Goal: Task Accomplishment & Management: Use online tool/utility

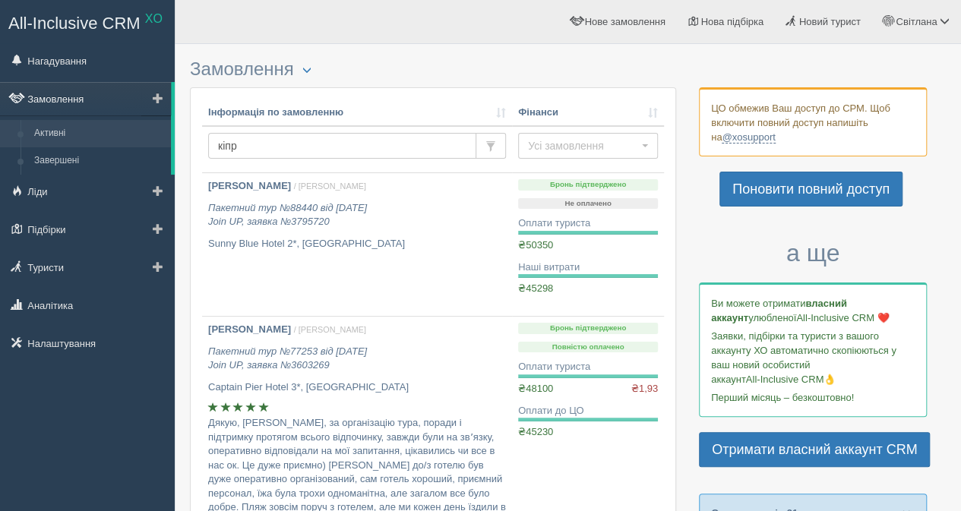
click at [84, 97] on link "Замовлення" at bounding box center [85, 98] width 171 height 33
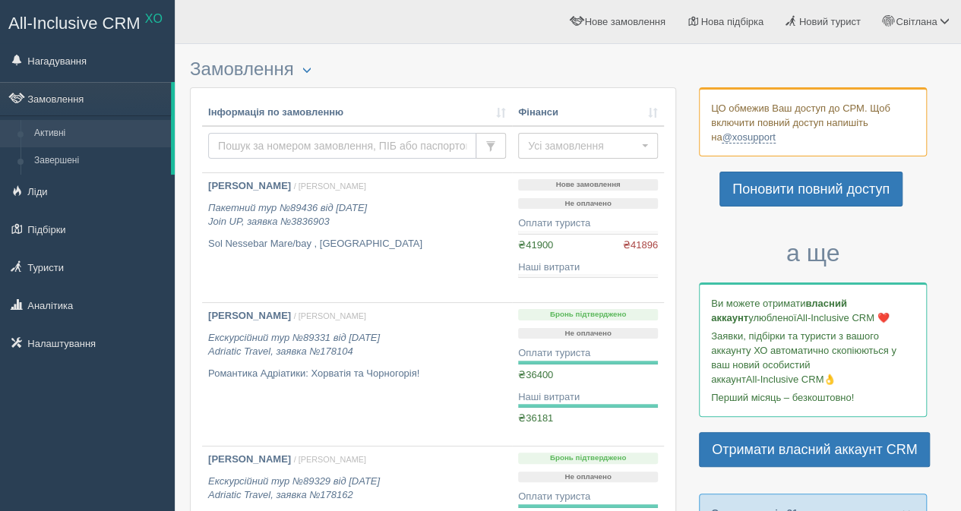
click at [273, 142] on input "text" at bounding box center [342, 146] width 268 height 26
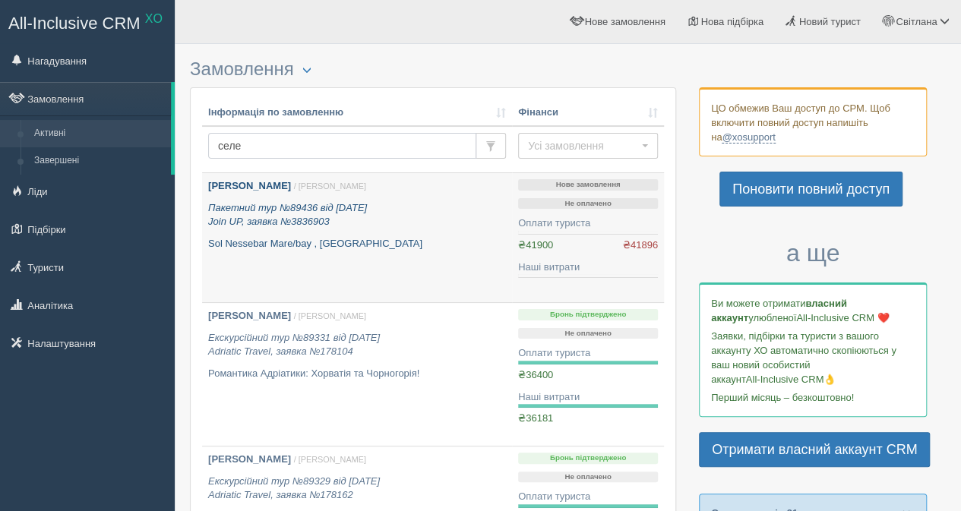
type input "селез"
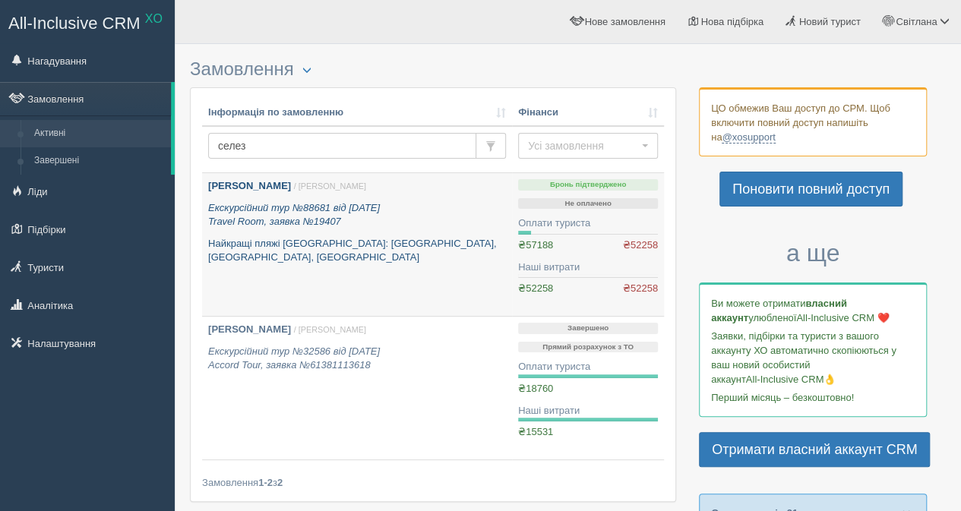
click at [287, 184] on b "[PERSON_NAME]" at bounding box center [249, 185] width 83 height 11
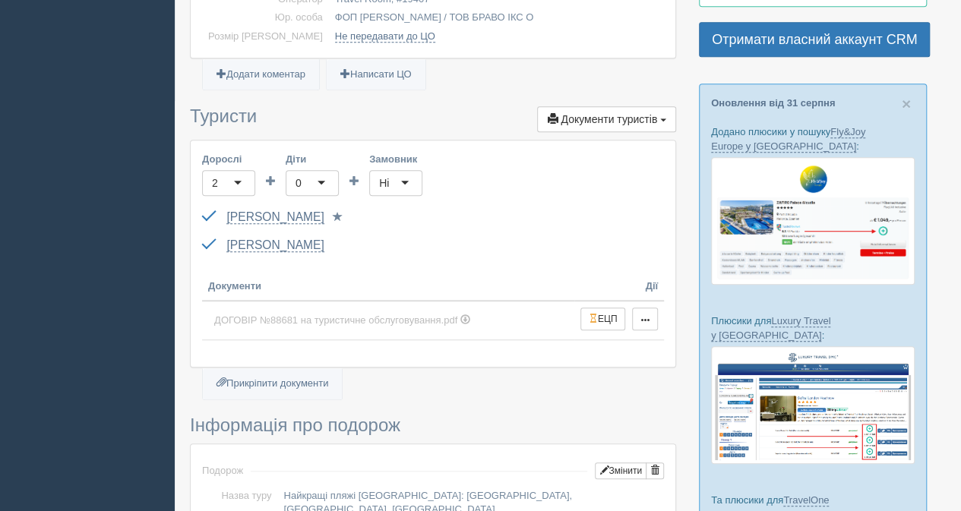
scroll to position [532, 0]
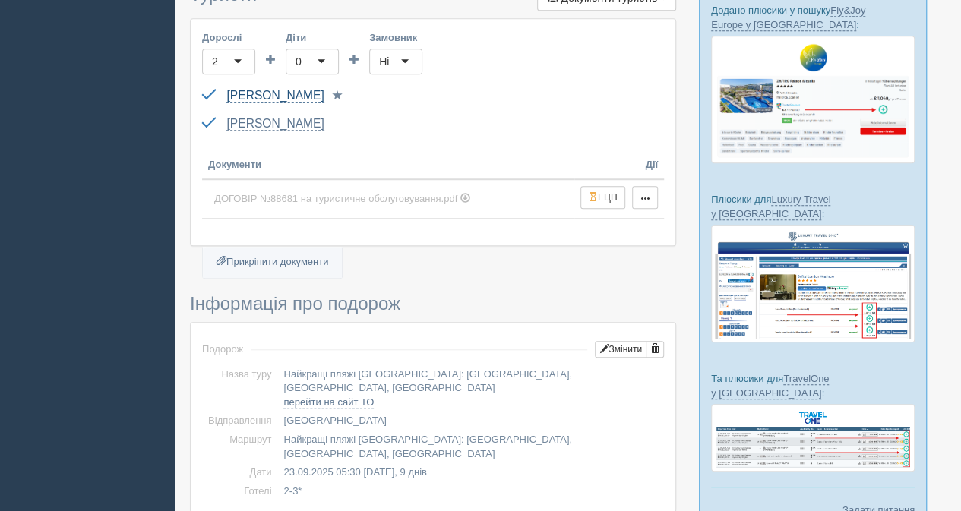
click at [323, 93] on link "[PERSON_NAME]" at bounding box center [274, 96] width 97 height 14
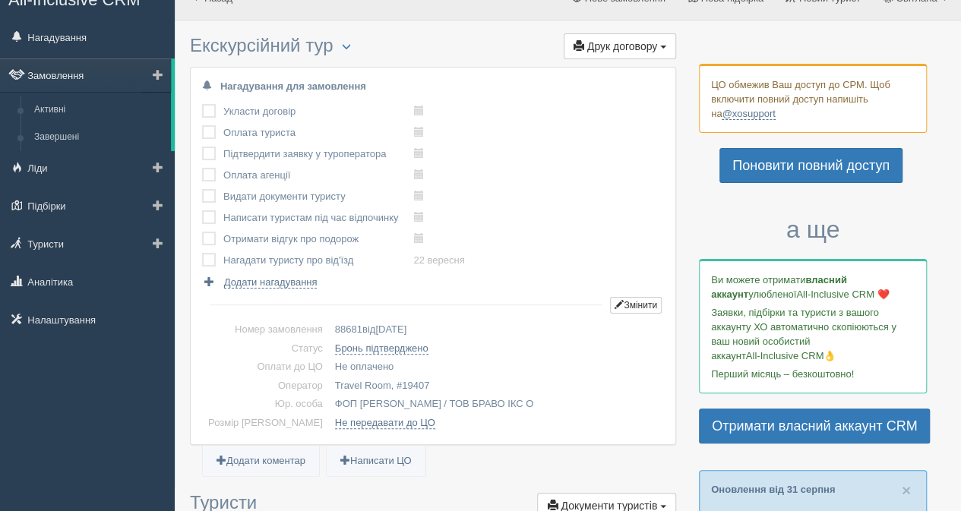
scroll to position [0, 0]
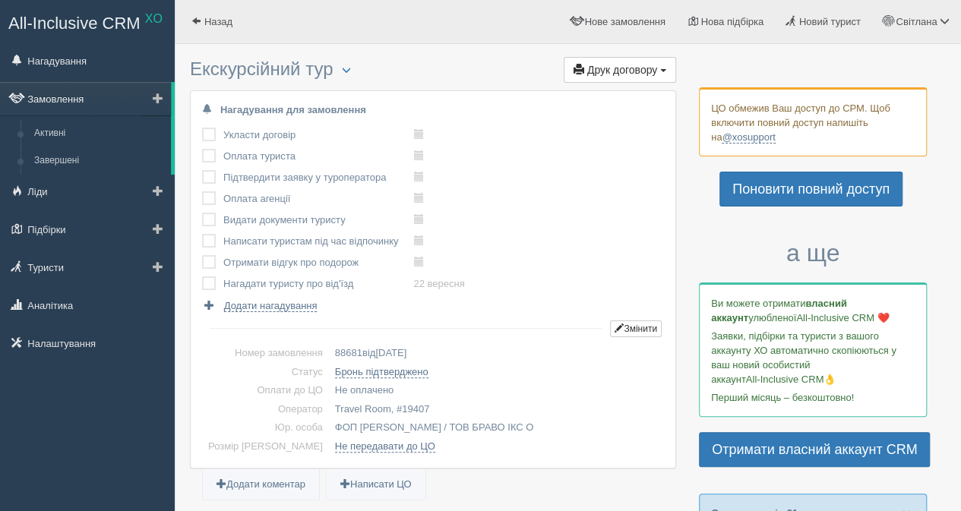
click at [67, 96] on link "Замовлення" at bounding box center [85, 98] width 171 height 33
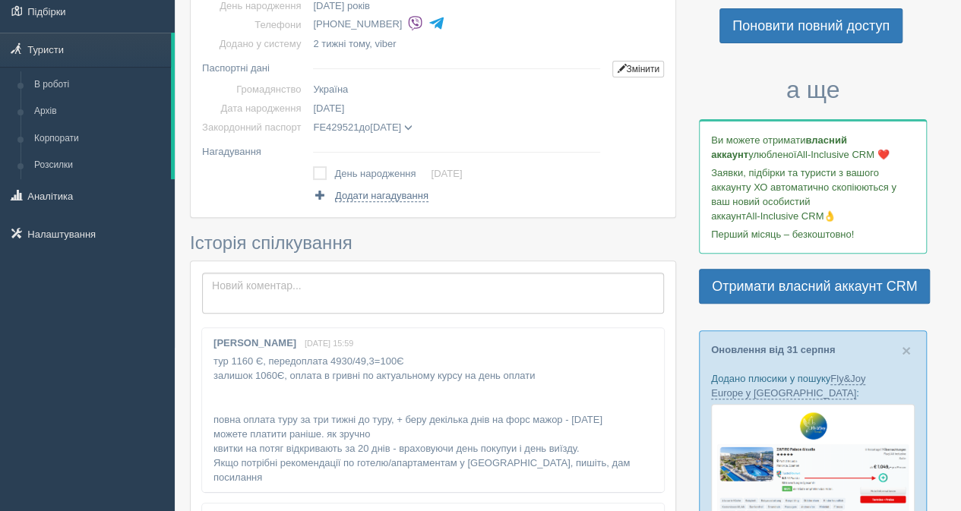
scroll to position [304, 0]
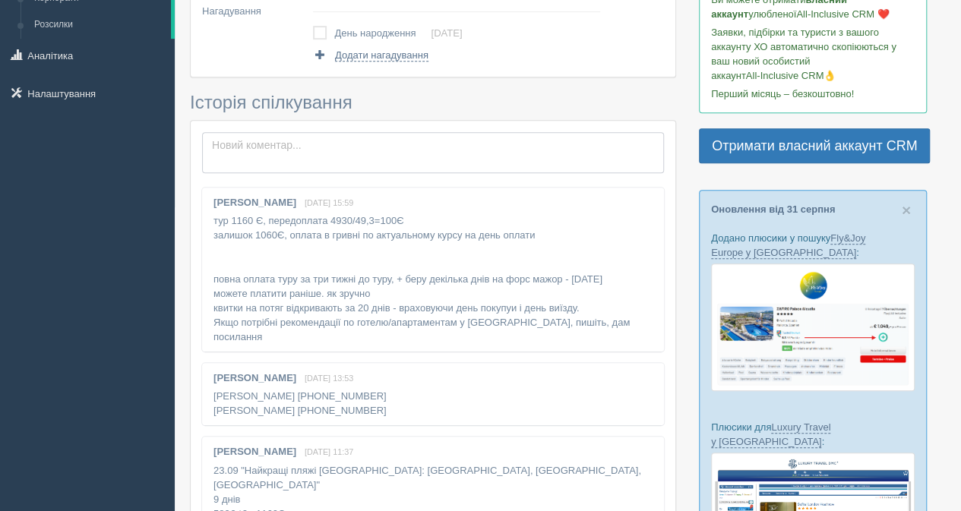
drag, startPoint x: 254, startPoint y: 163, endPoint x: 390, endPoint y: 162, distance: 135.9
click at [254, 163] on textarea at bounding box center [433, 152] width 462 height 41
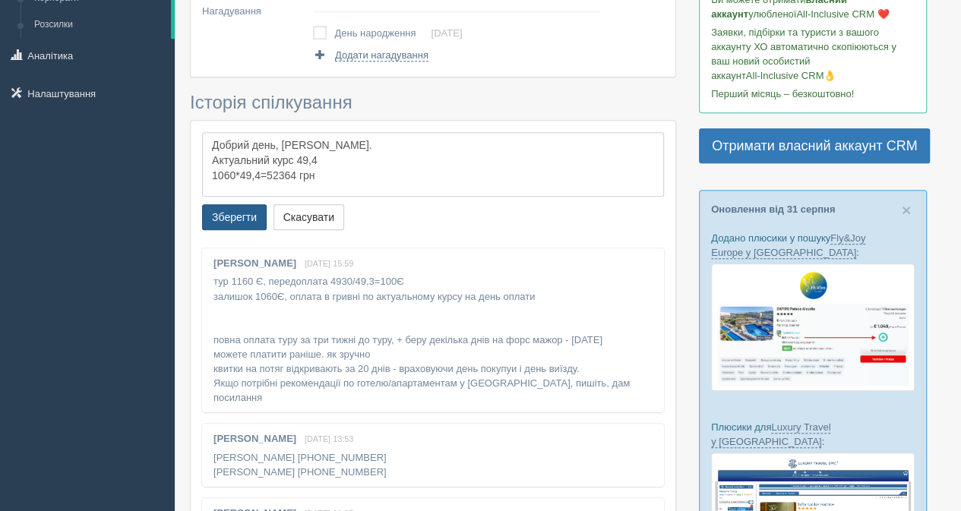
type textarea "Добрий день, Людмила. Актуальний курс 49,4 1060*49,4=52364 грн"
click at [254, 212] on button "Зберегти" at bounding box center [234, 217] width 65 height 26
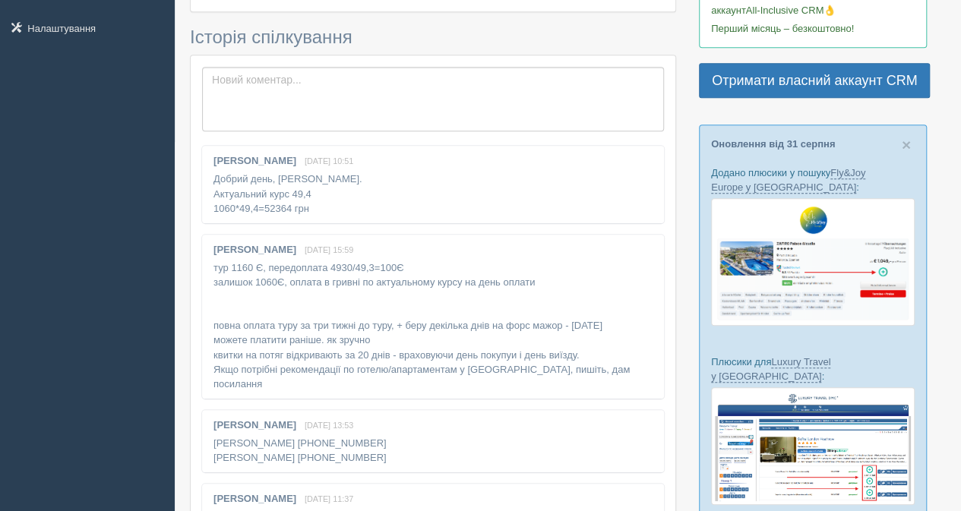
scroll to position [456, 0]
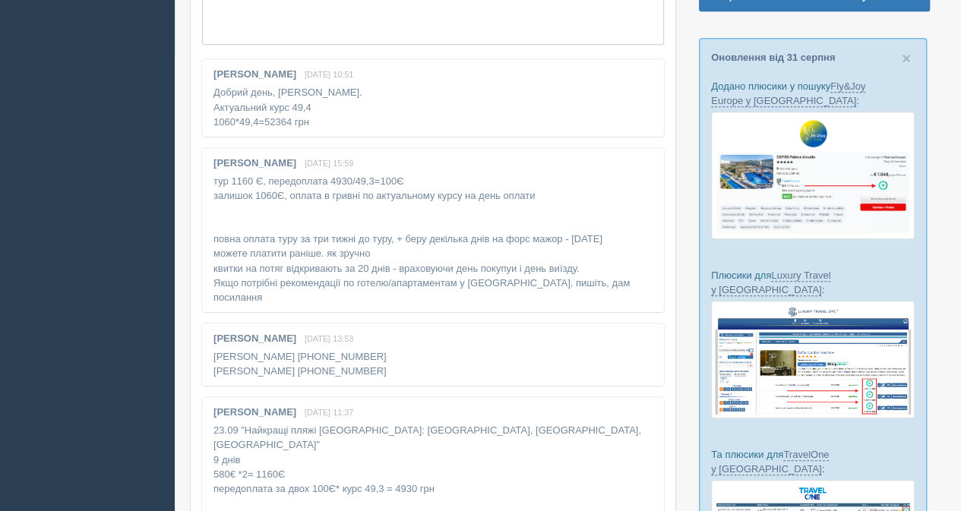
drag, startPoint x: 213, startPoint y: 93, endPoint x: 320, endPoint y: 118, distance: 110.5
click at [323, 118] on div "Світлана Бондюк 1 вересня, 10:51 Добрий день, Людмила. Актуальний курс 49,4 106…" at bounding box center [433, 97] width 462 height 77
copy div "Добрий день, Людмила. Актуальний курс 49,4 1060*49,4=52364 грн"
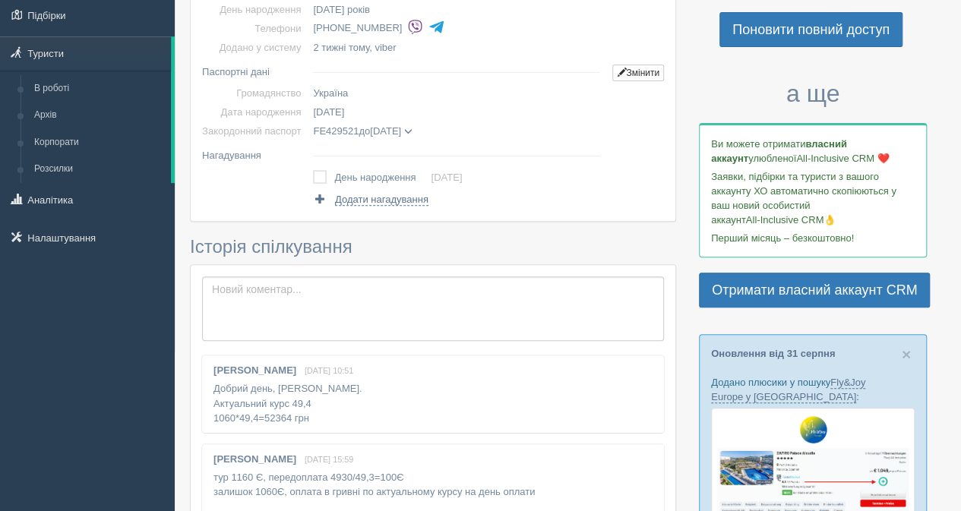
scroll to position [76, 0]
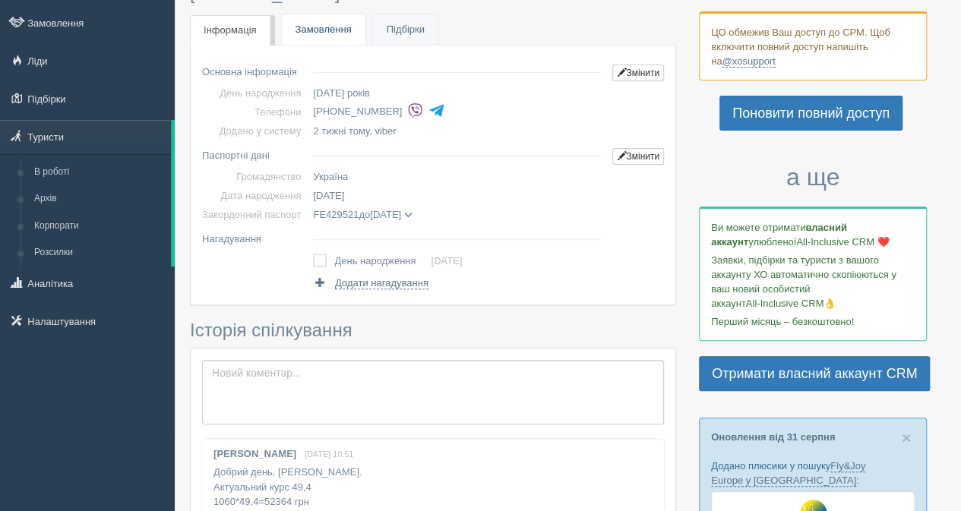
click at [326, 30] on link "Замовлення" at bounding box center [324, 29] width 84 height 31
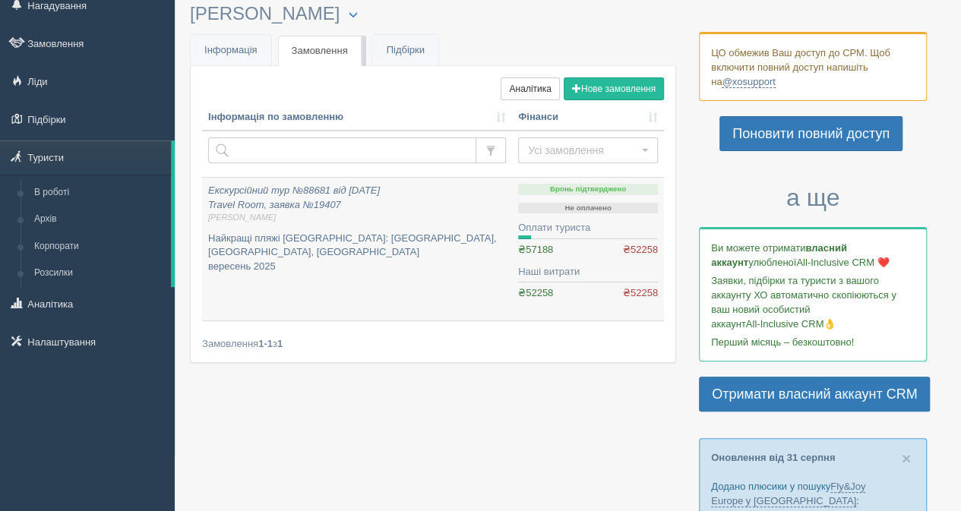
scroll to position [76, 0]
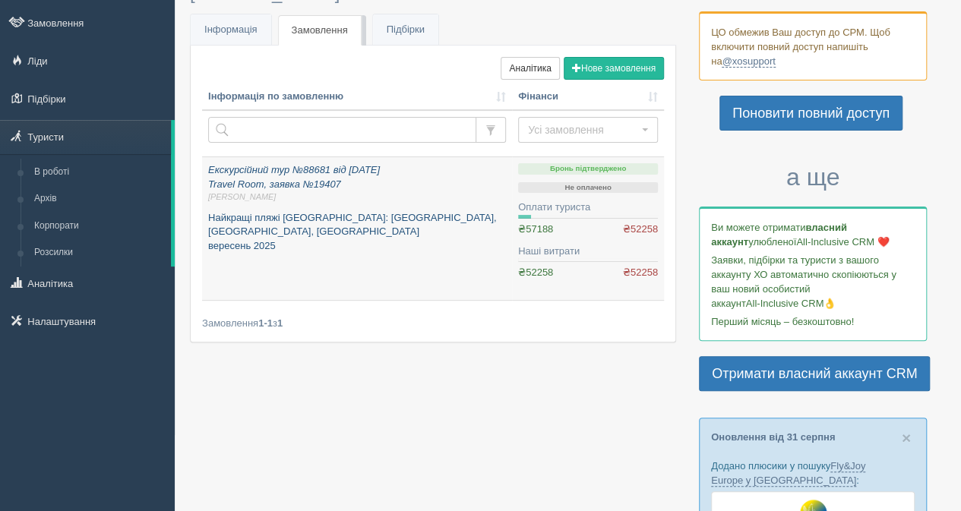
click at [301, 172] on icon "Екскурсійний тур №88681 від [DATE] Travel Room, заявка №19407 [PERSON_NAME]" at bounding box center [357, 183] width 298 height 39
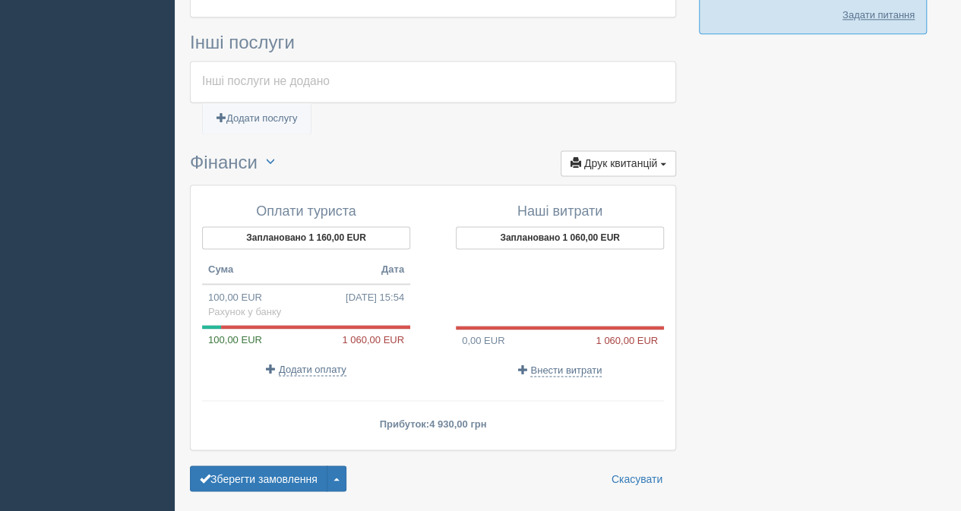
scroll to position [1048, 0]
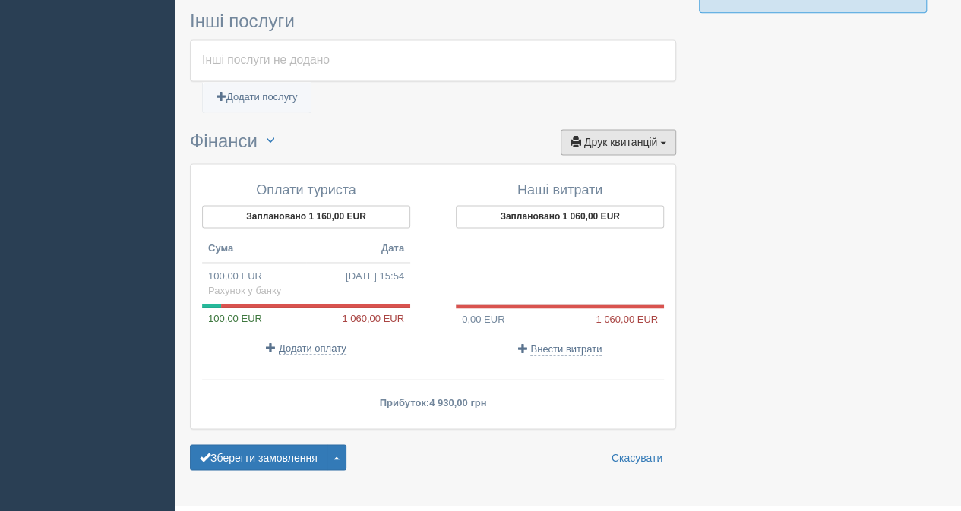
click at [622, 136] on span "Друк квитанцій" at bounding box center [620, 142] width 73 height 12
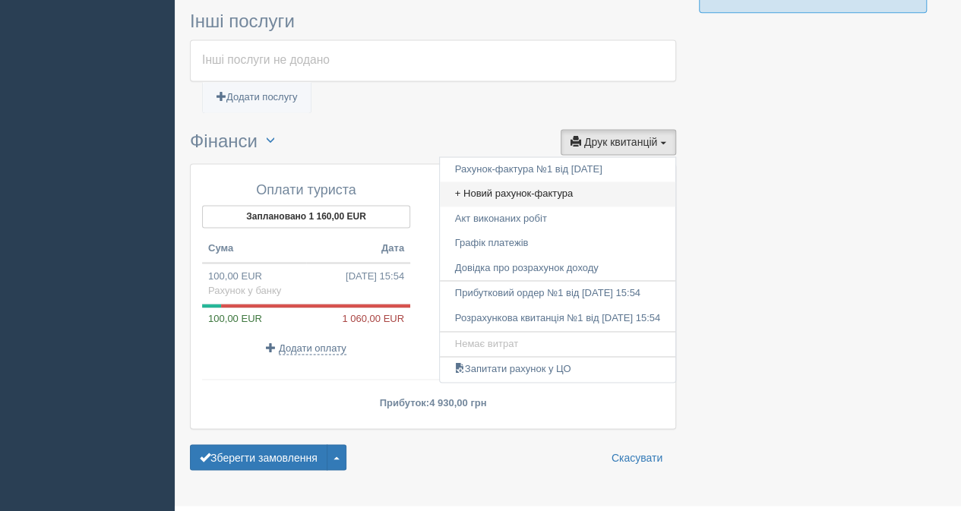
click at [523, 181] on link "+ Новий рахунок-фактура" at bounding box center [557, 193] width 235 height 25
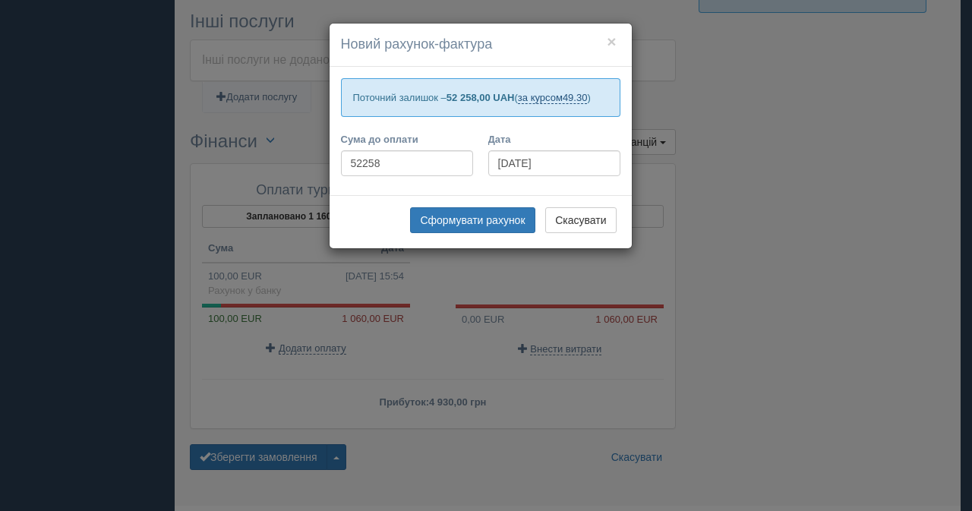
click at [587, 96] on span "49.30" at bounding box center [575, 97] width 25 height 11
type input "52364.00"
click at [463, 219] on button "Сформувати рахунок" at bounding box center [472, 220] width 125 height 26
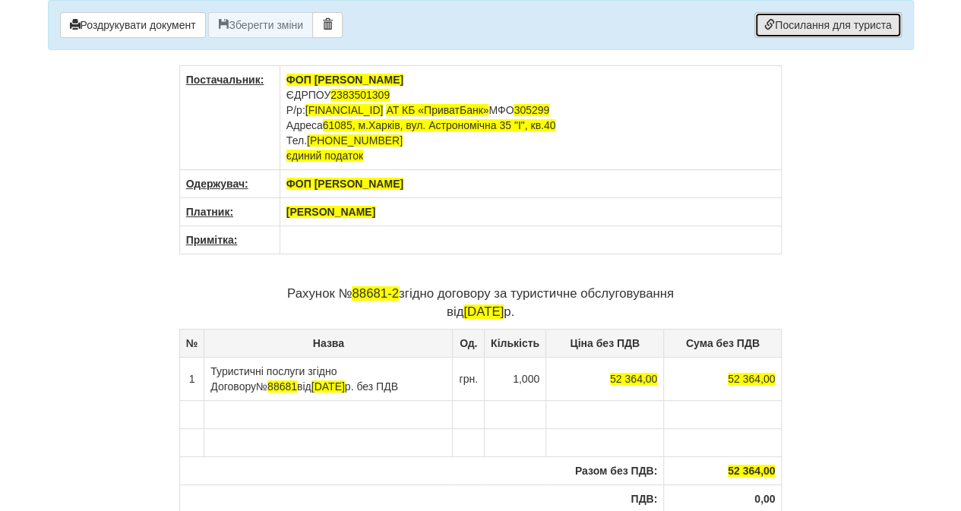
click at [847, 17] on link "Посилання для туриста" at bounding box center [827, 25] width 147 height 26
click at [822, 25] on link "Посилання для туриста" at bounding box center [827, 25] width 147 height 26
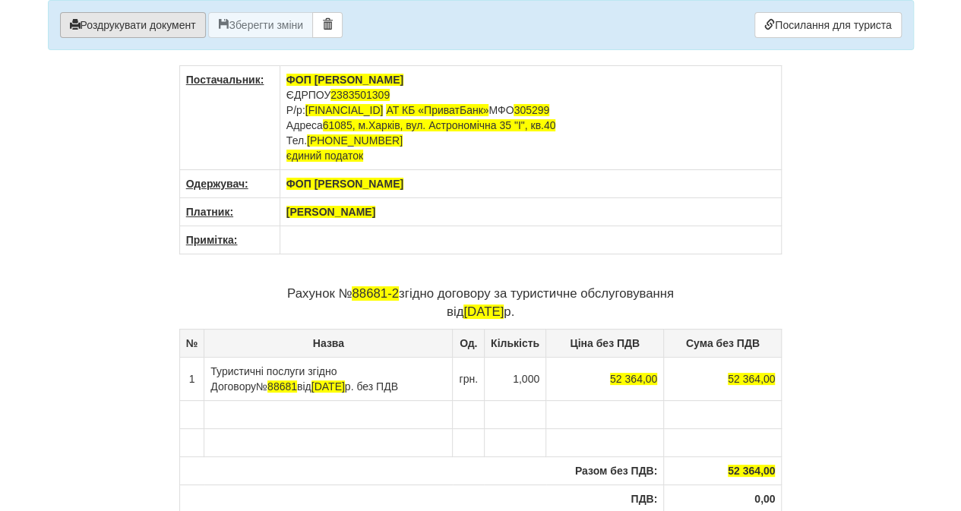
click at [150, 22] on button "Роздрукувати документ" at bounding box center [133, 25] width 146 height 26
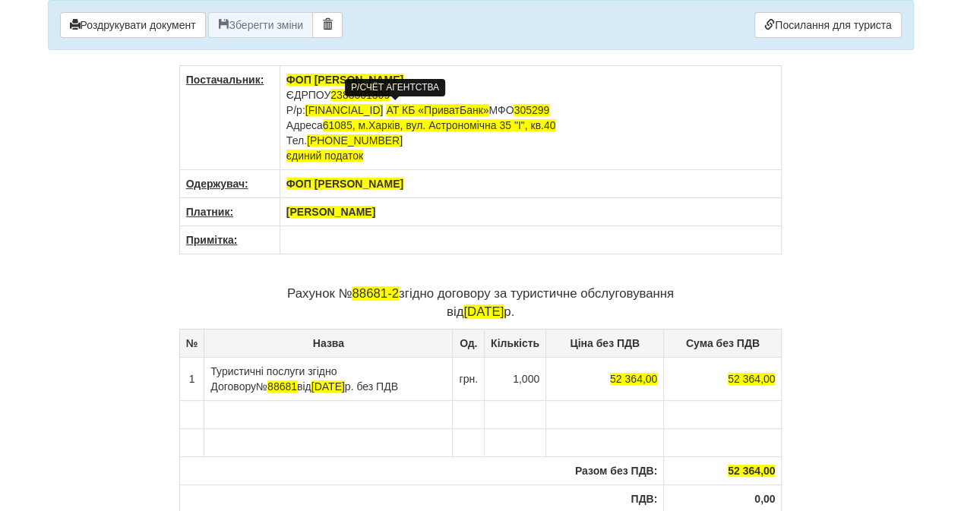
drag, startPoint x: 308, startPoint y: 107, endPoint x: 478, endPoint y: 107, distance: 170.9
click at [481, 107] on td "ФОП [PERSON_NAME] ЄДРПОУ 2383501309 Р/р: [FINANCIAL_ID] АТ КБ «ПриватБанк» МФО …" at bounding box center [530, 118] width 502 height 104
copy span "UA663052990000026003045915804"
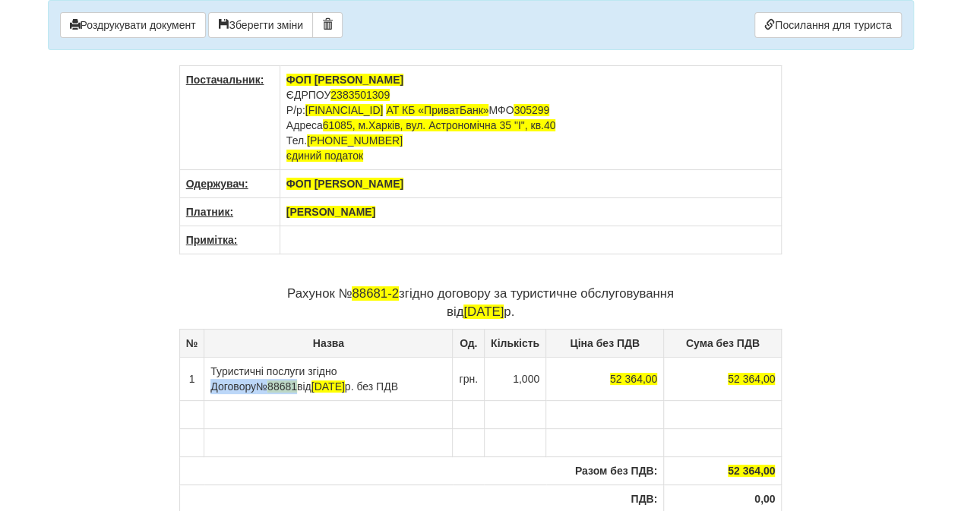
drag, startPoint x: 339, startPoint y: 365, endPoint x: 433, endPoint y: 369, distance: 94.2
click at [433, 369] on td "Туристичні послуги згідно Договору № 88681 від 11.08.2025 р. без ПДВ" at bounding box center [328, 378] width 248 height 43
copy td "Договору № 88681"
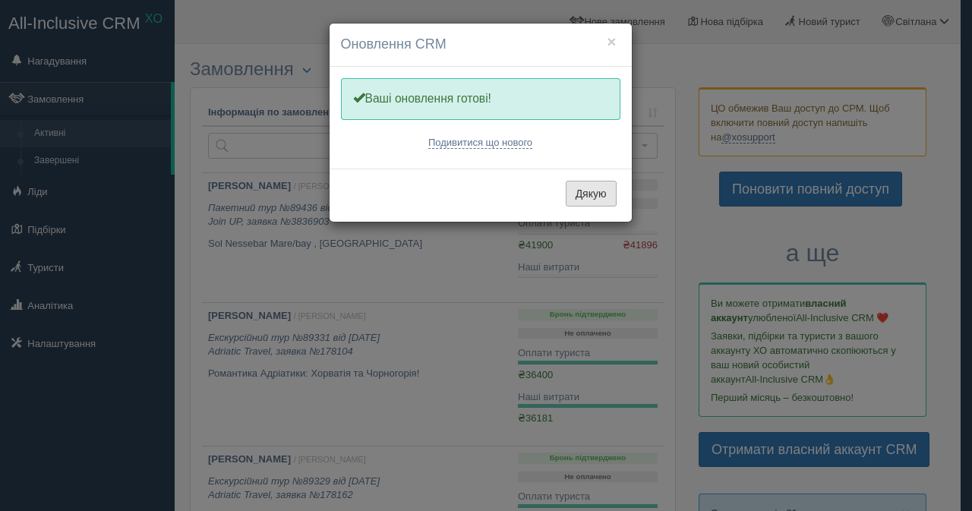
click at [590, 194] on button "Дякую" at bounding box center [591, 194] width 51 height 26
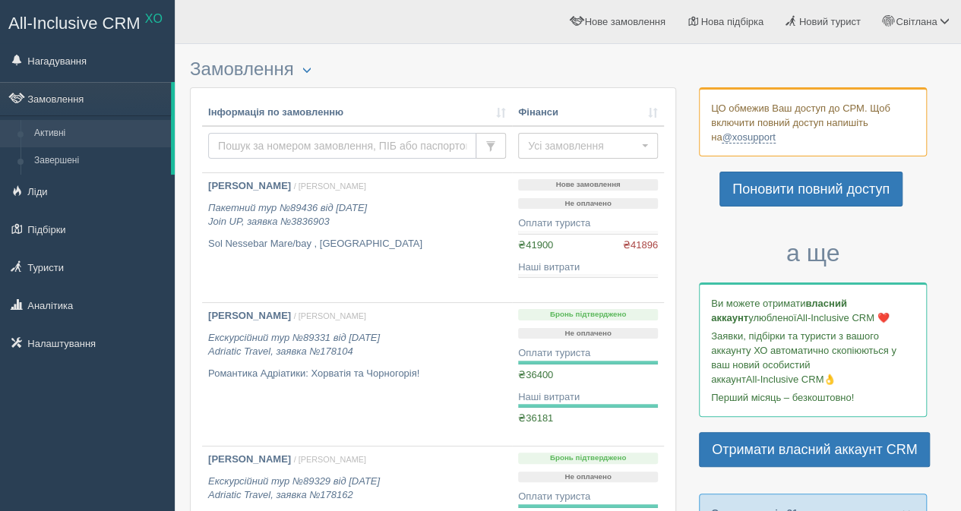
click at [258, 137] on input "text" at bounding box center [342, 146] width 268 height 26
type input "глух"
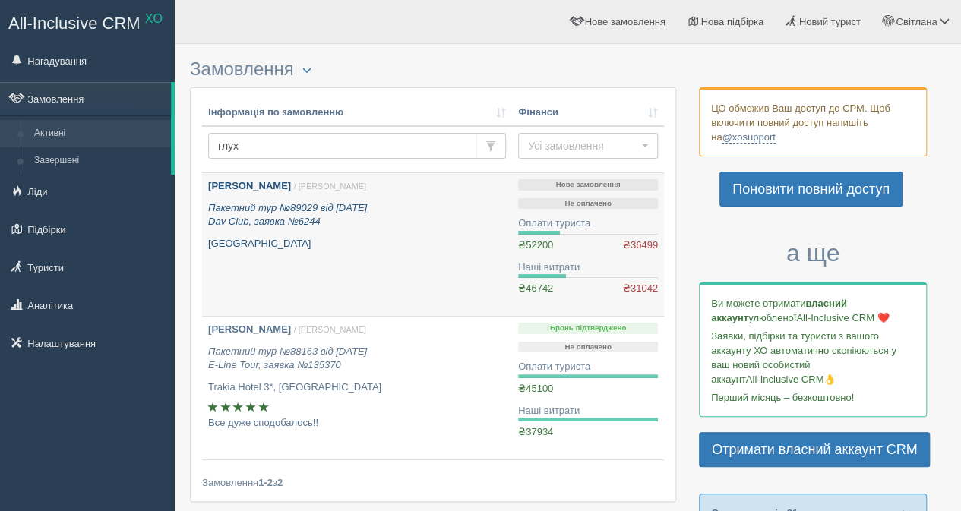
click at [276, 216] on icon "Пакетний тур №89029 від [DATE] Dav Club, заявка №6244" at bounding box center [287, 215] width 159 height 26
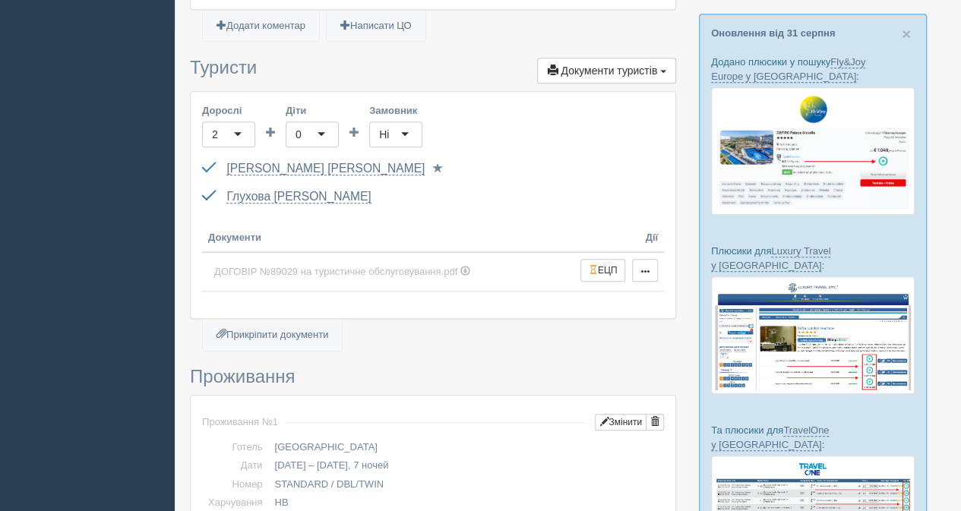
scroll to position [380, 0]
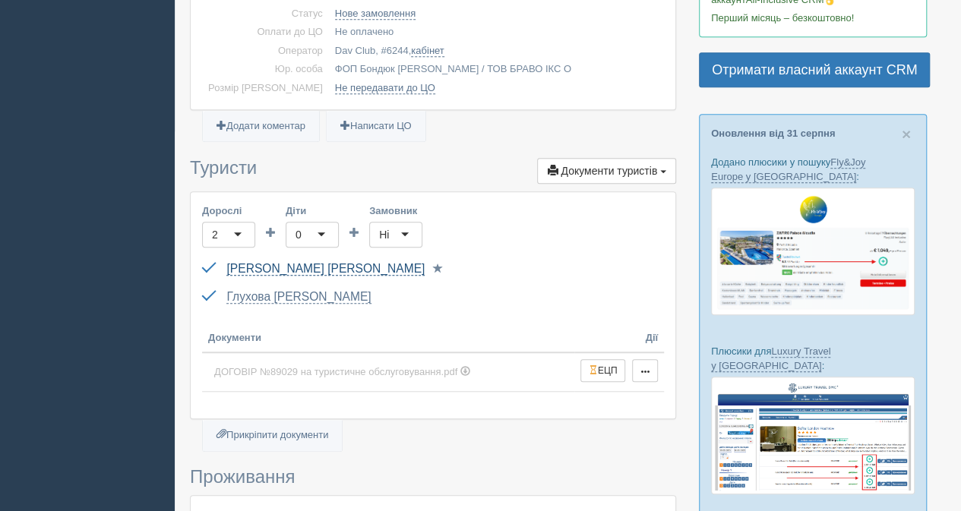
click at [316, 267] on link "[PERSON_NAME]" at bounding box center [325, 269] width 198 height 14
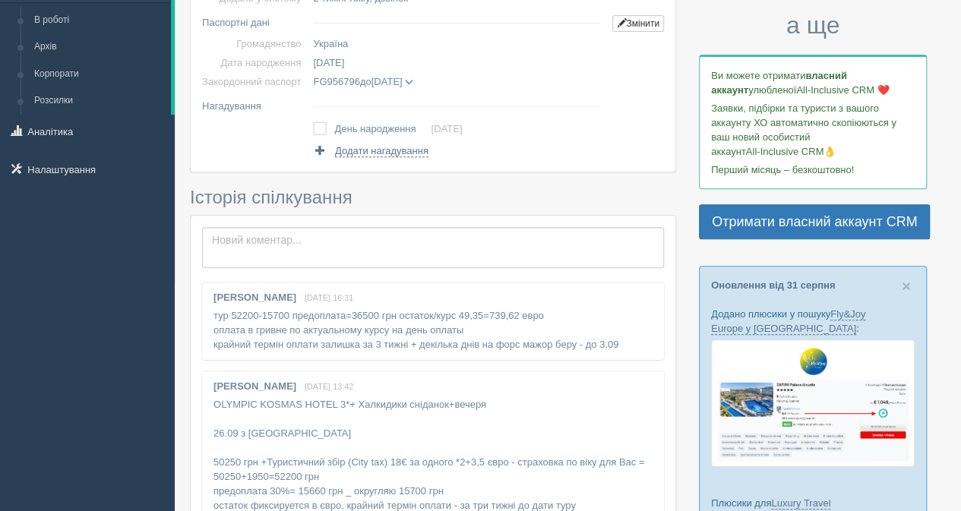
scroll to position [304, 0]
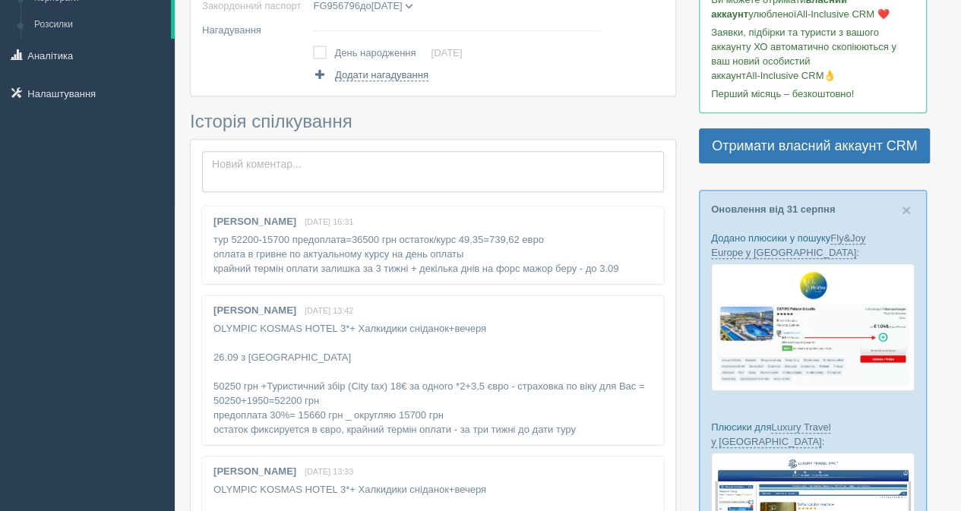
click at [250, 171] on textarea at bounding box center [433, 171] width 462 height 41
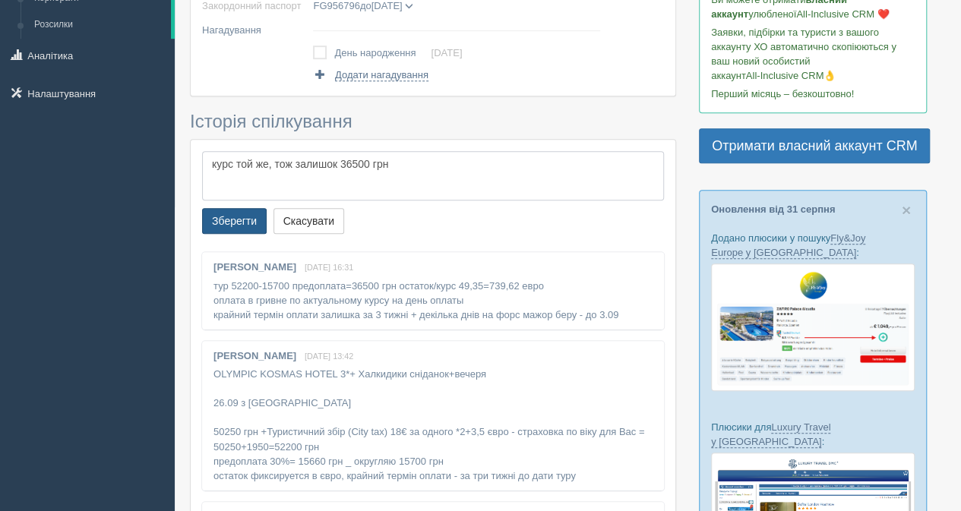
type textarea "курс той же, тож залишок 36500 грн"
click at [234, 216] on button "Зберегти" at bounding box center [234, 221] width 65 height 26
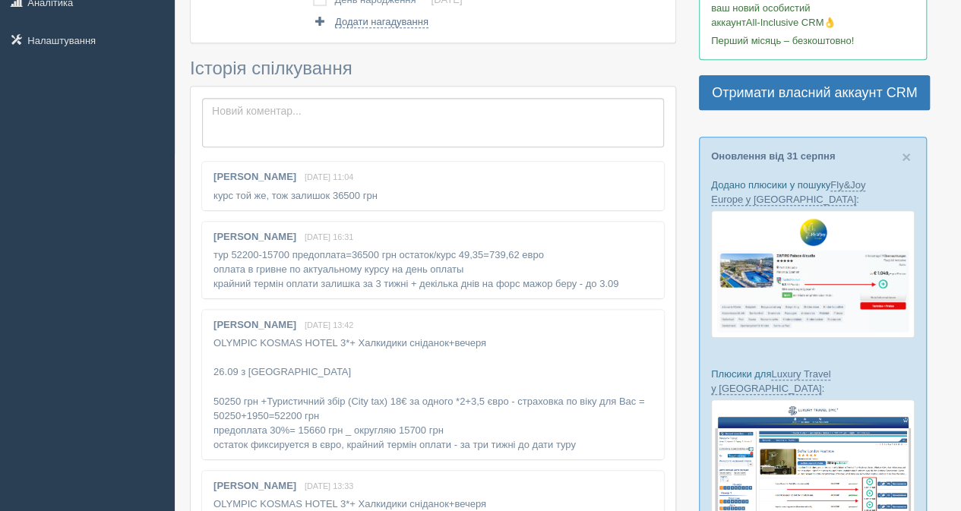
scroll to position [380, 0]
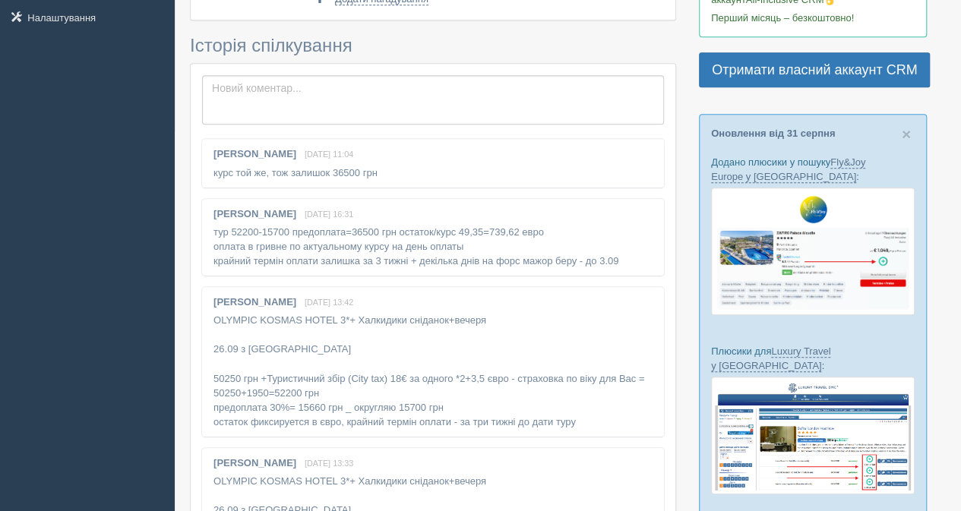
drag, startPoint x: 213, startPoint y: 172, endPoint x: 364, endPoint y: 169, distance: 151.9
click at [384, 169] on div "Світлана Бондюк 1 вересня, 11:04 курс той же, тож залишок 36500 грн" at bounding box center [433, 163] width 462 height 48
copy div "курс той же, тож залишок 36500 грн"
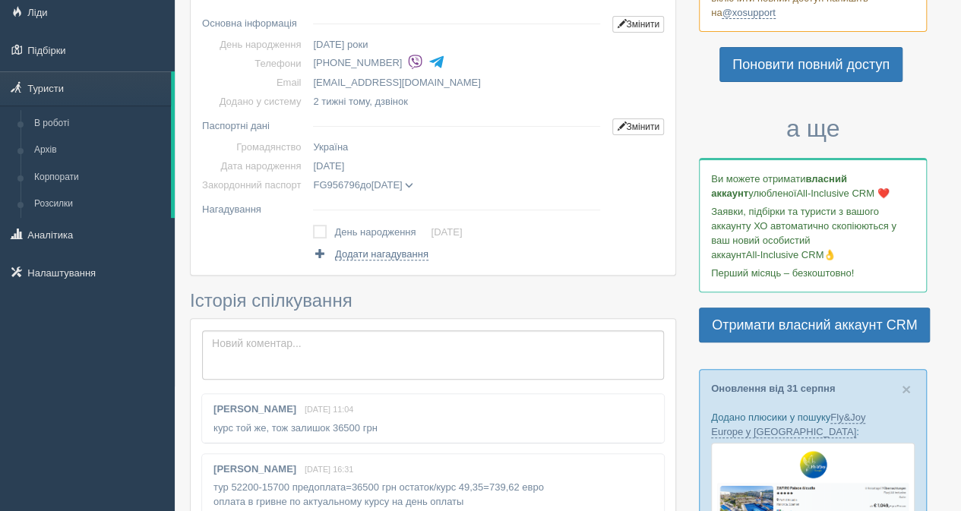
scroll to position [0, 0]
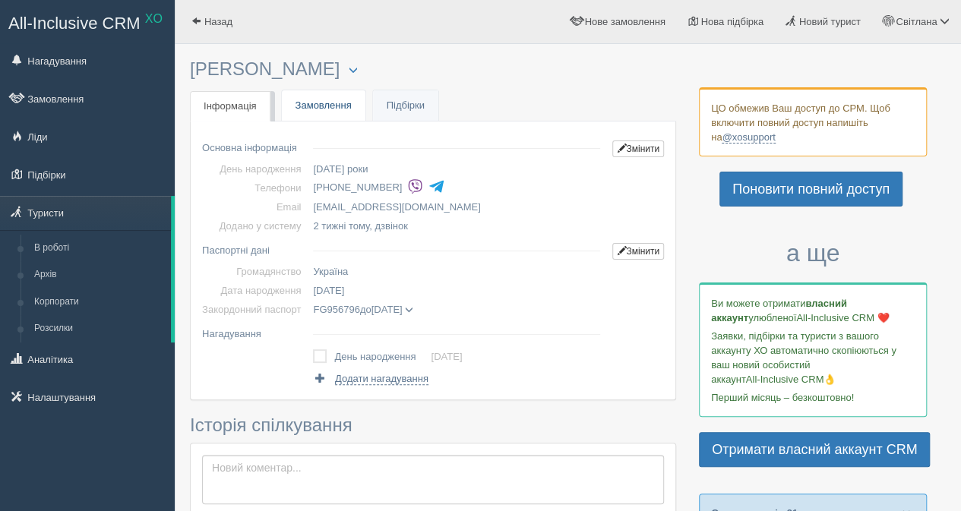
click at [330, 107] on link "Замовлення" at bounding box center [324, 105] width 84 height 31
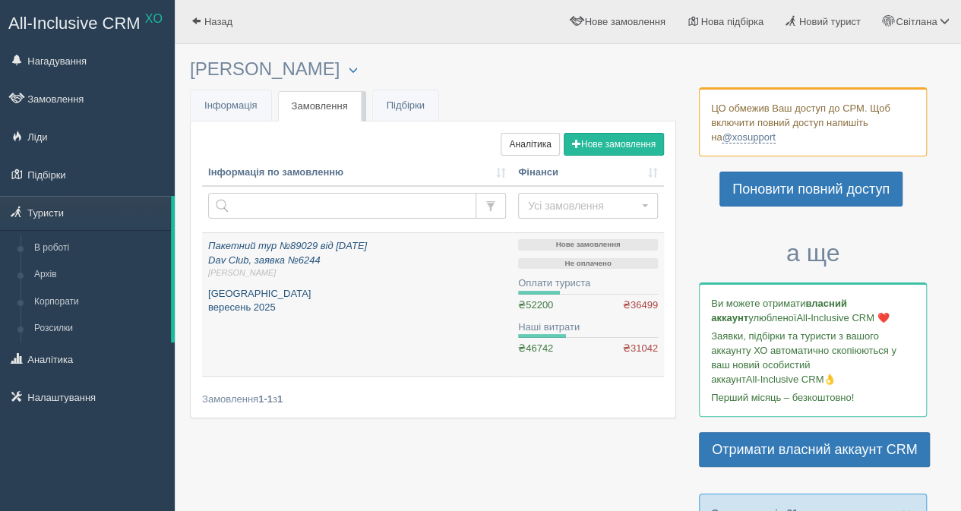
click at [284, 254] on icon "Пакетний тур №89029 від 18.08.2025 Dav Club, заявка №6244 Світлана Б." at bounding box center [357, 259] width 298 height 39
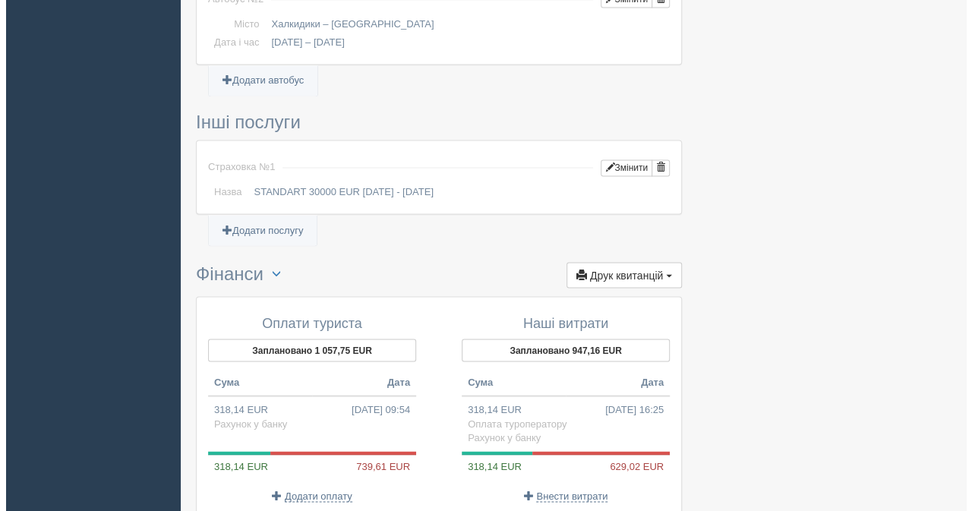
scroll to position [1291, 0]
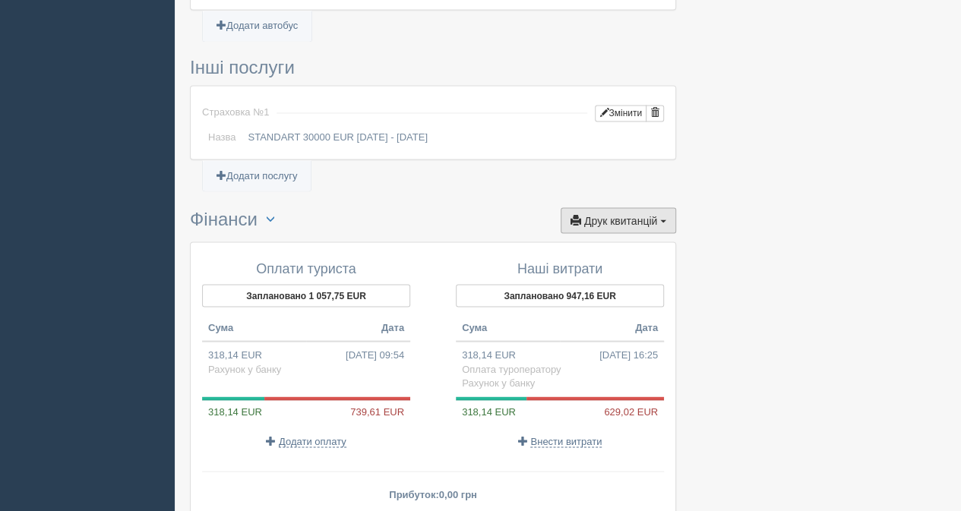
click at [626, 214] on span "Друк квитанцій" at bounding box center [620, 220] width 73 height 12
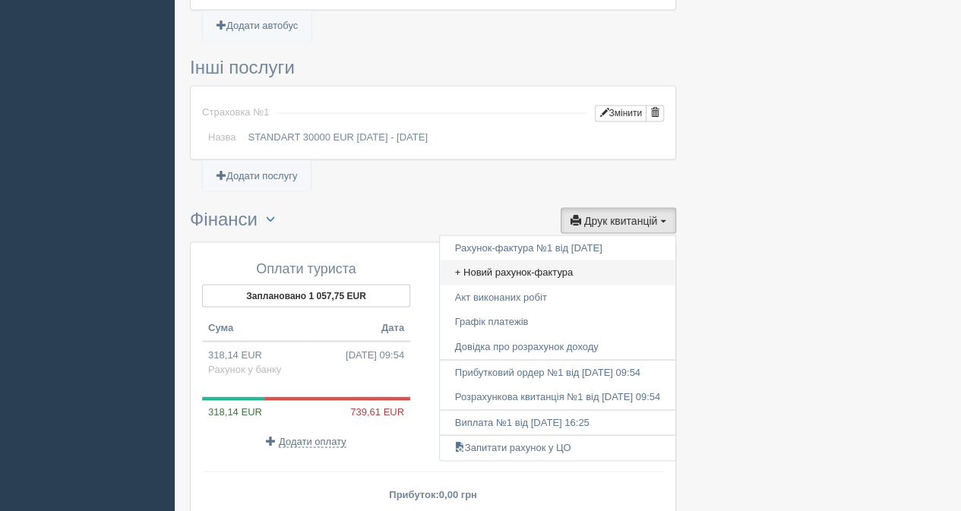
click at [512, 265] on link "+ Новий рахунок-фактура" at bounding box center [557, 272] width 235 height 25
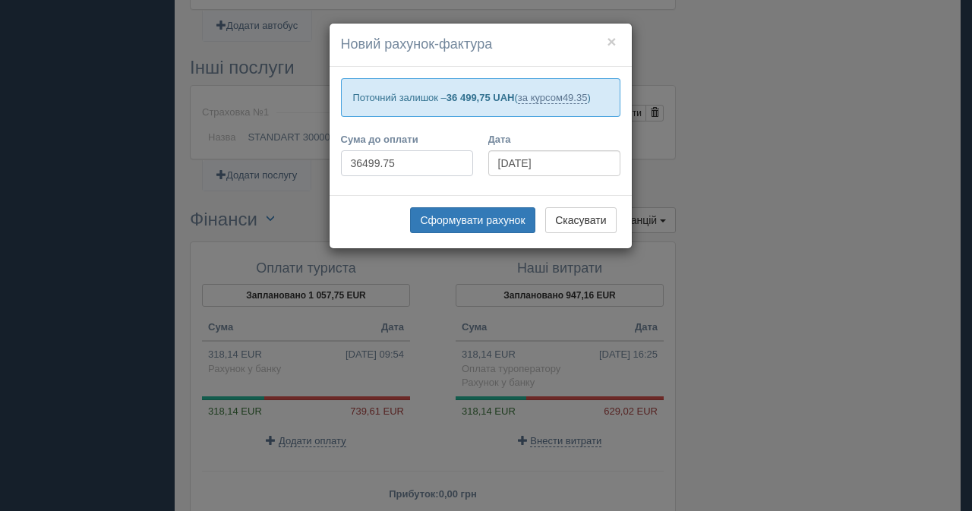
drag, startPoint x: 405, startPoint y: 159, endPoint x: 421, endPoint y: 168, distance: 18.7
click at [363, 159] on input "36499.75" at bounding box center [407, 163] width 132 height 26
type input "36500"
click at [486, 226] on button "Сформувати рахунок" at bounding box center [472, 220] width 125 height 26
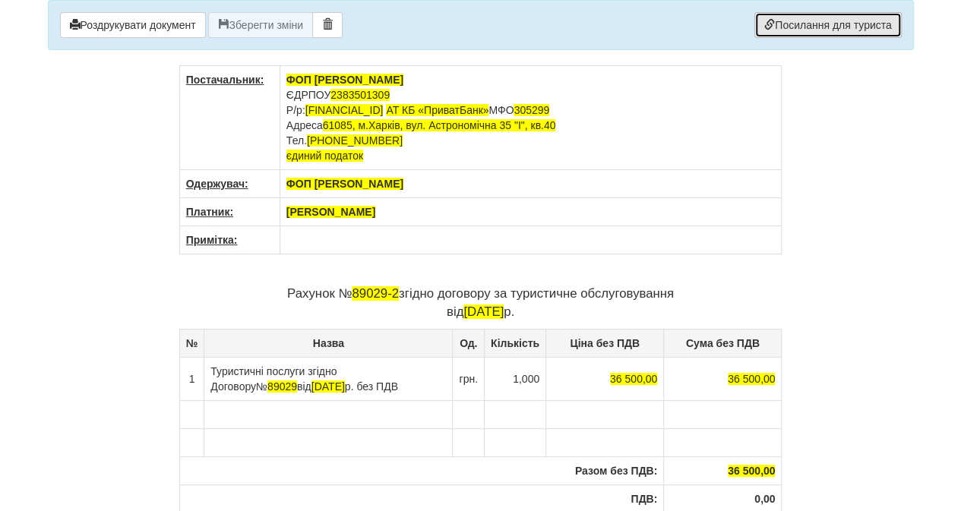
click at [820, 27] on link "Посилання для туриста" at bounding box center [827, 25] width 147 height 26
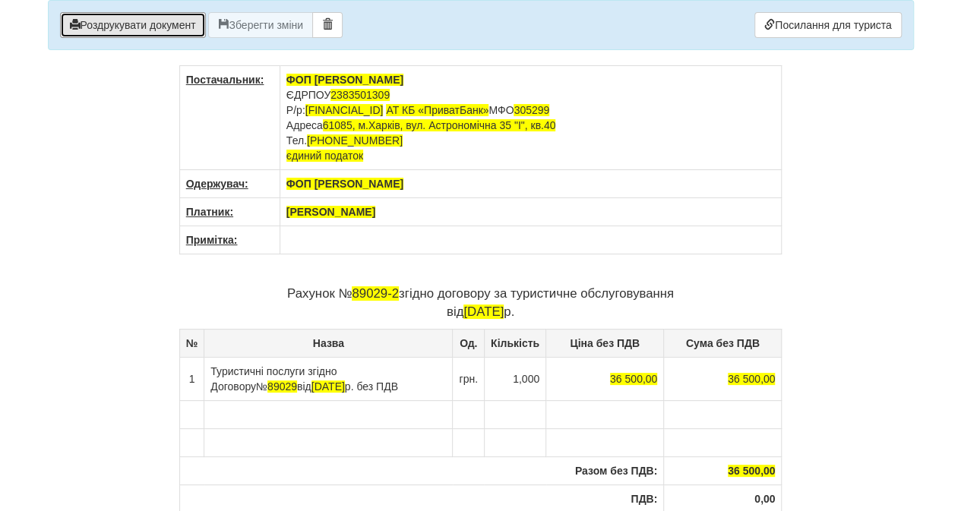
click at [178, 22] on button "Роздрукувати документ" at bounding box center [133, 25] width 146 height 26
